Goal: Transaction & Acquisition: Subscribe to service/newsletter

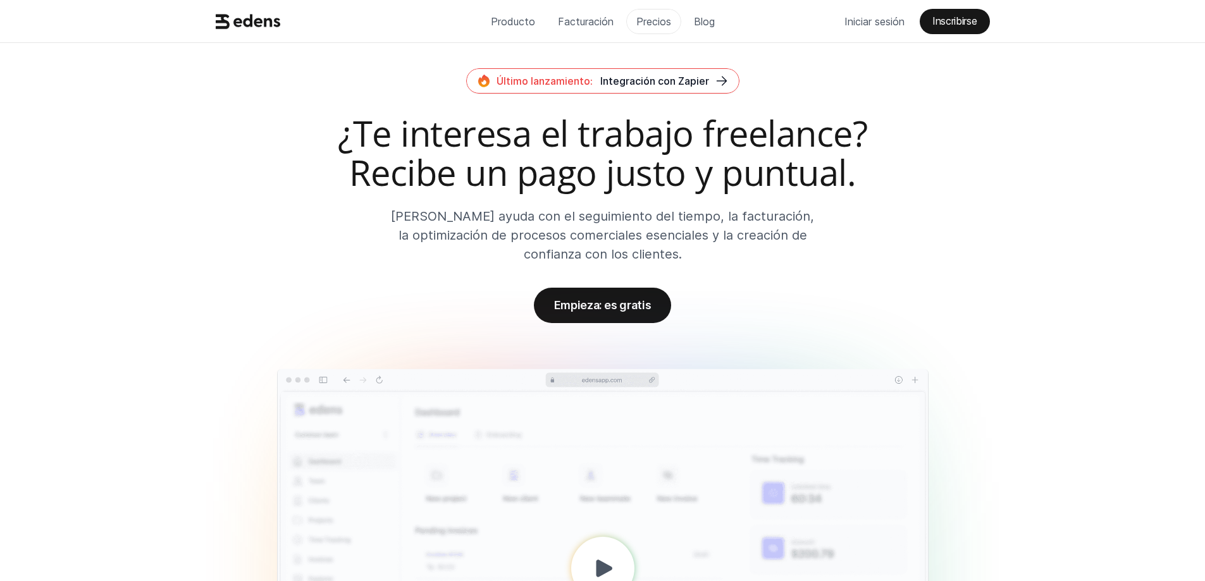
click at [642, 21] on font "Precios" at bounding box center [653, 21] width 35 height 13
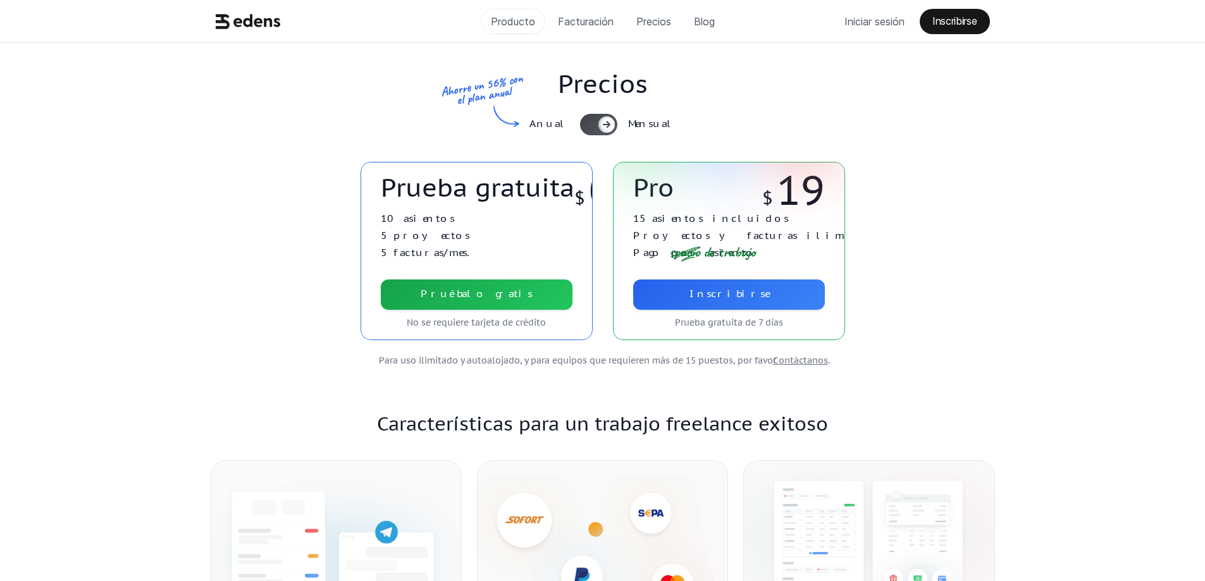
click at [513, 27] on font "Producto" at bounding box center [513, 21] width 44 height 13
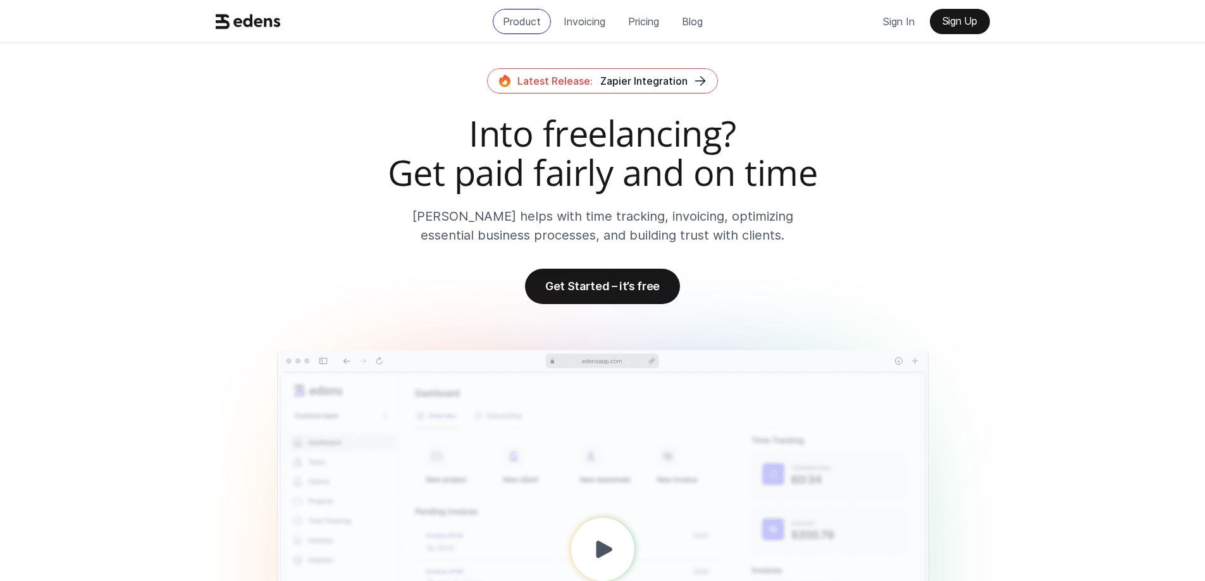
scroll to position [802, 0]
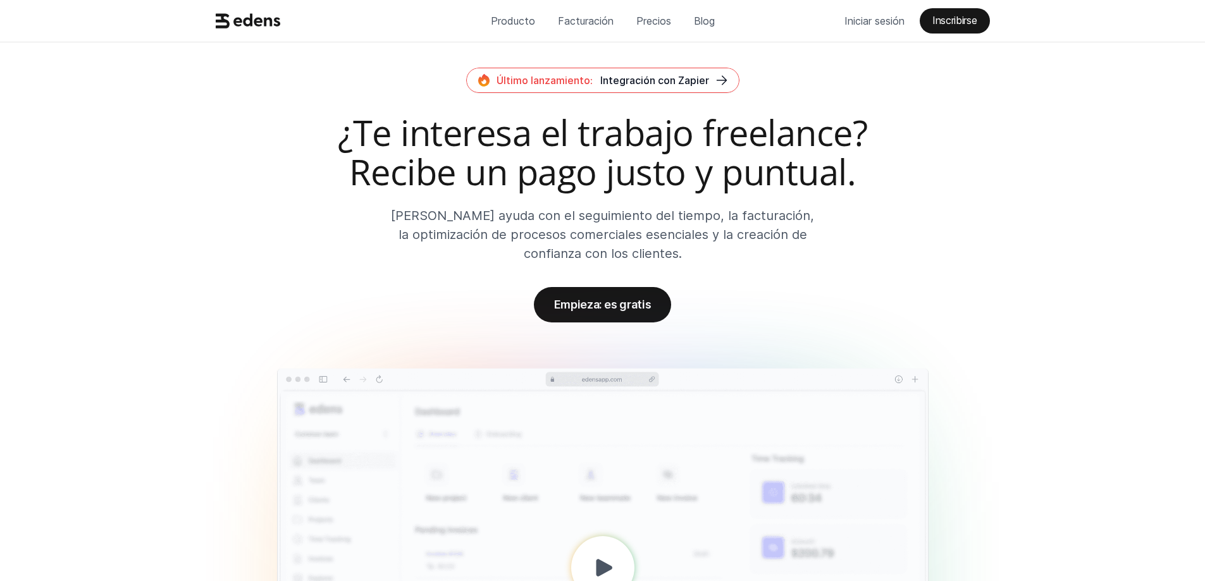
scroll to position [0, 0]
click at [949, 23] on font "Inscribirse" at bounding box center [954, 21] width 44 height 13
click at [656, 16] on font "Precios" at bounding box center [653, 21] width 35 height 13
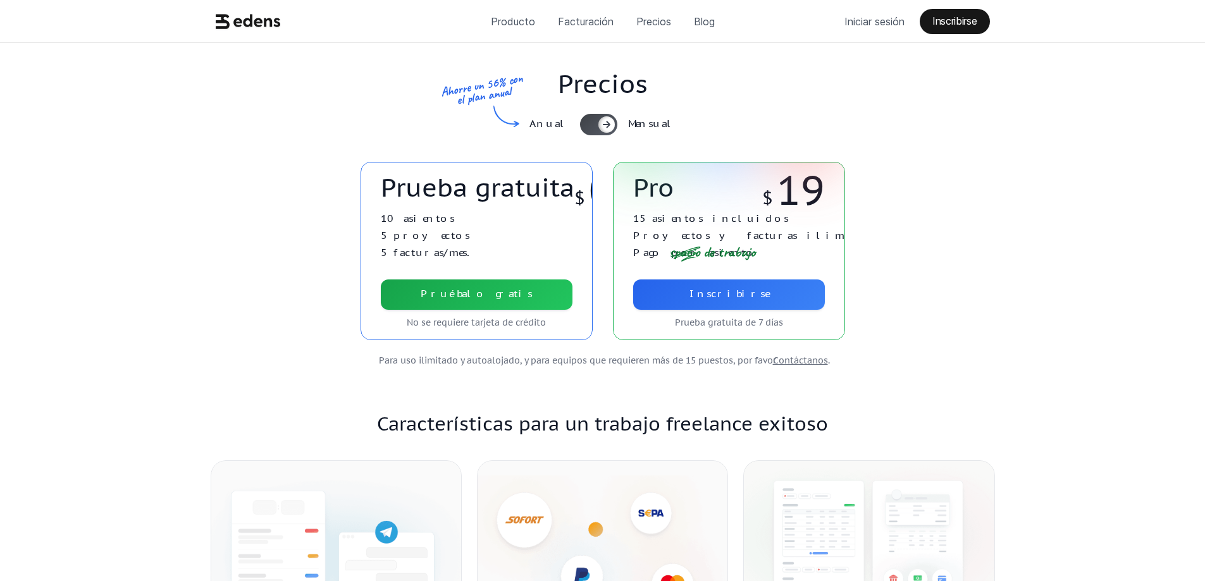
click at [712, 304] on link "Inscribirse" at bounding box center [729, 295] width 192 height 30
click at [523, 18] on font "Producto" at bounding box center [513, 21] width 44 height 13
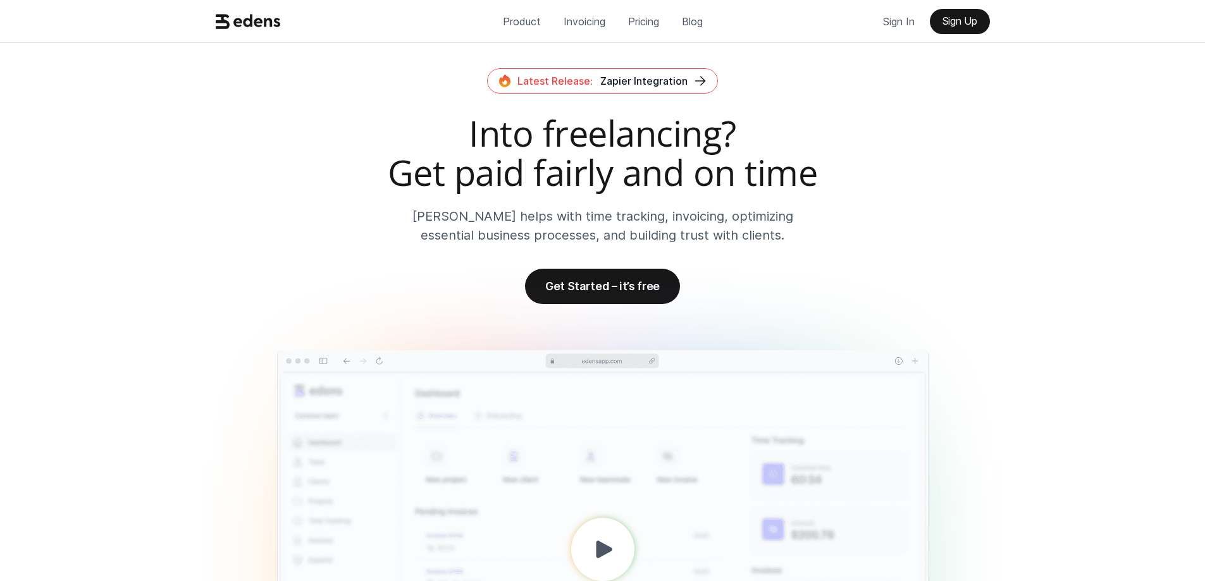
scroll to position [802, 0]
